Goal: Browse casually

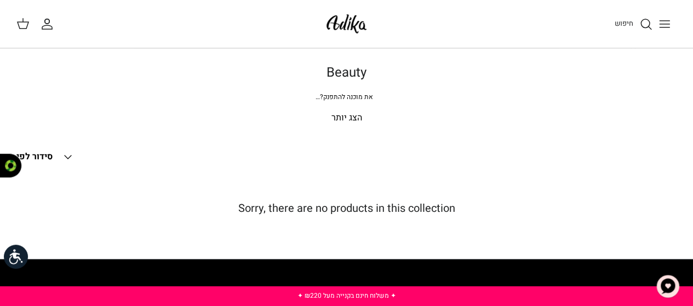
click at [345, 116] on p "הצג יותר" at bounding box center [346, 118] width 660 height 14
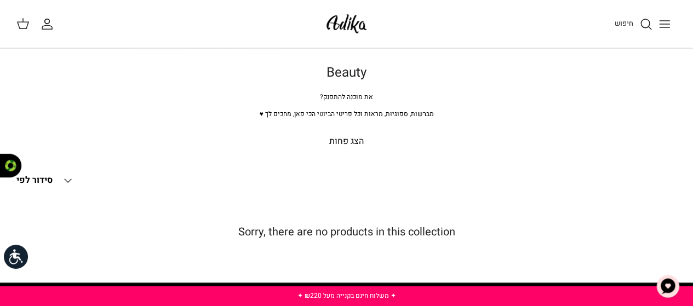
click at [660, 25] on icon "Toggle menu" at bounding box center [664, 24] width 13 height 13
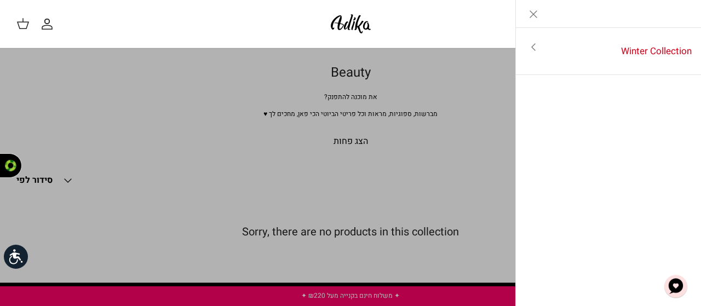
click at [439, 150] on link "Toggle menu" at bounding box center [350, 153] width 701 height 306
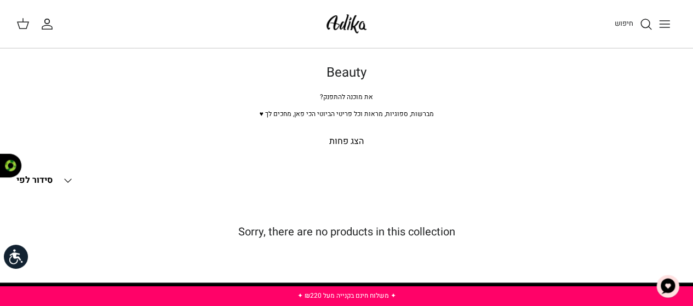
click at [666, 21] on line "Toggle menu" at bounding box center [665, 21] width 10 height 0
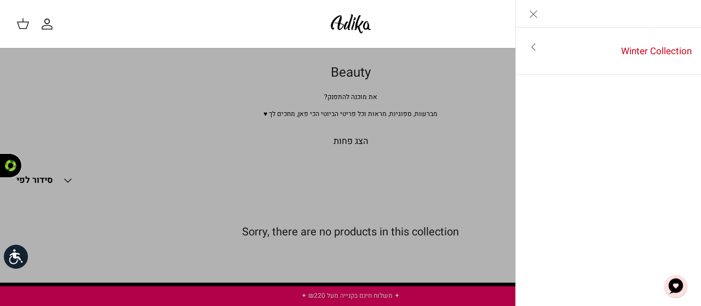
click at [346, 20] on img at bounding box center [351, 24] width 47 height 26
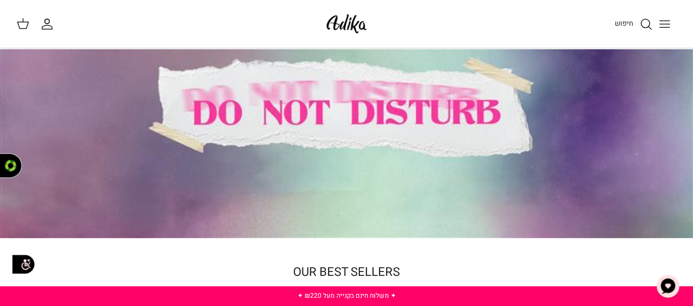
scroll to position [5, 0]
